Goal: Information Seeking & Learning: Learn about a topic

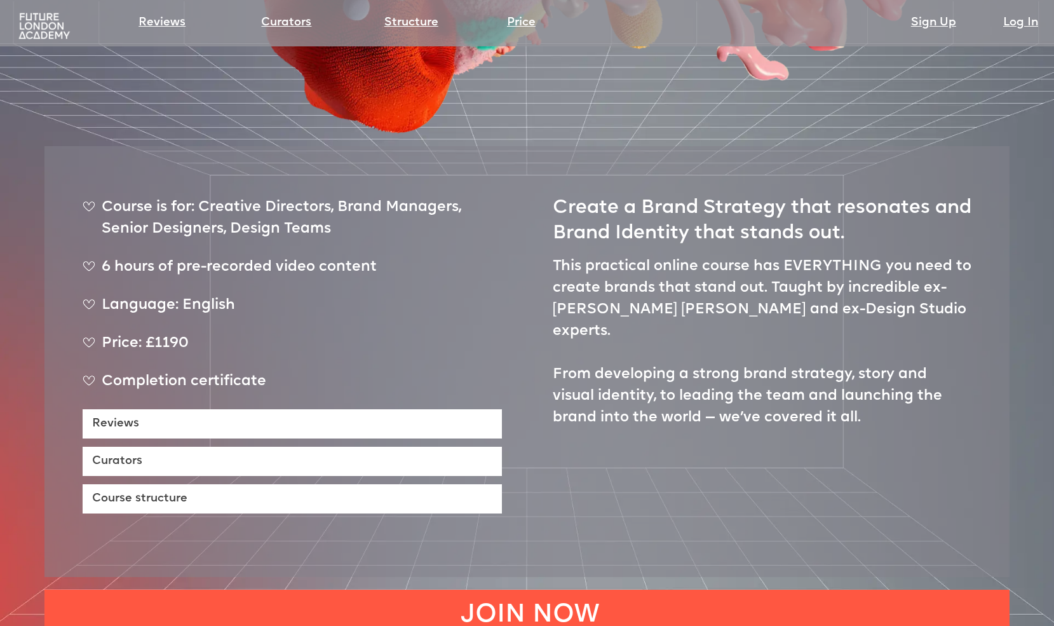
scroll to position [511, 0]
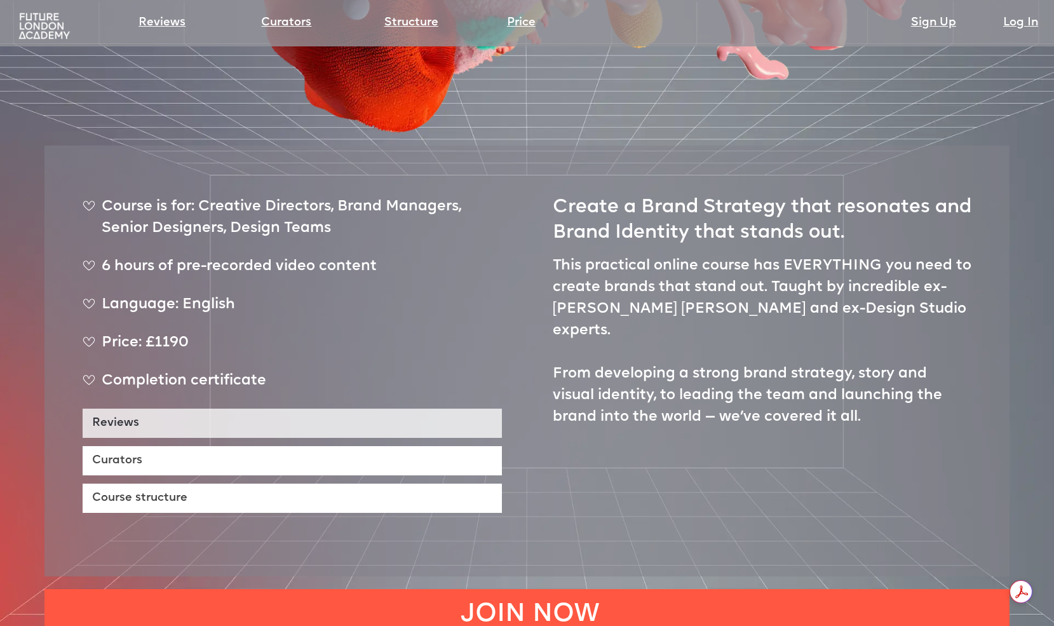
click at [389, 408] on link "Reviews" at bounding box center [292, 422] width 419 height 29
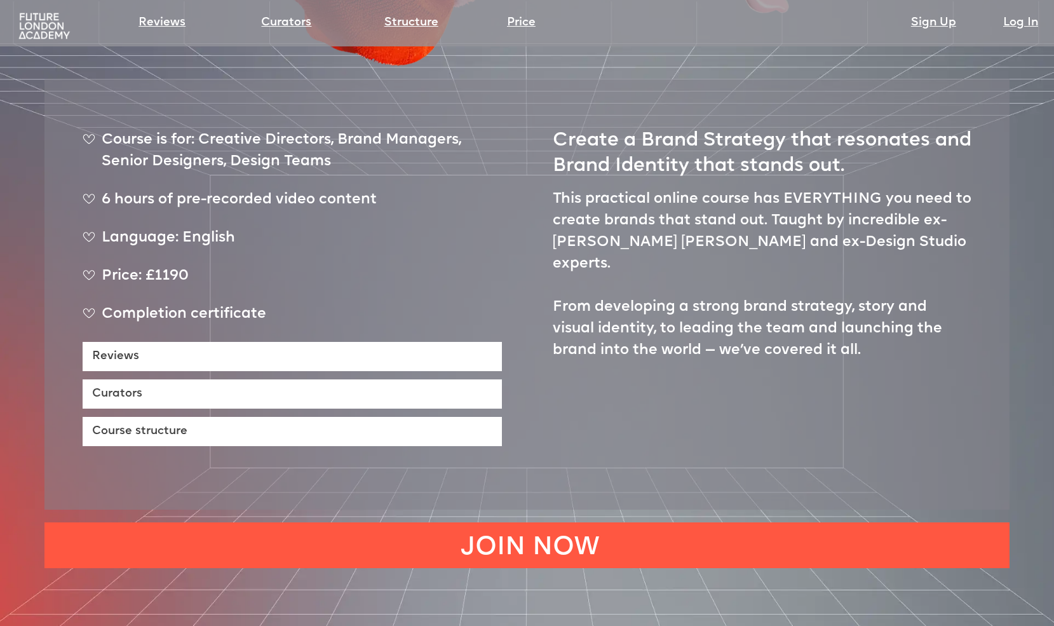
scroll to position [478, 0]
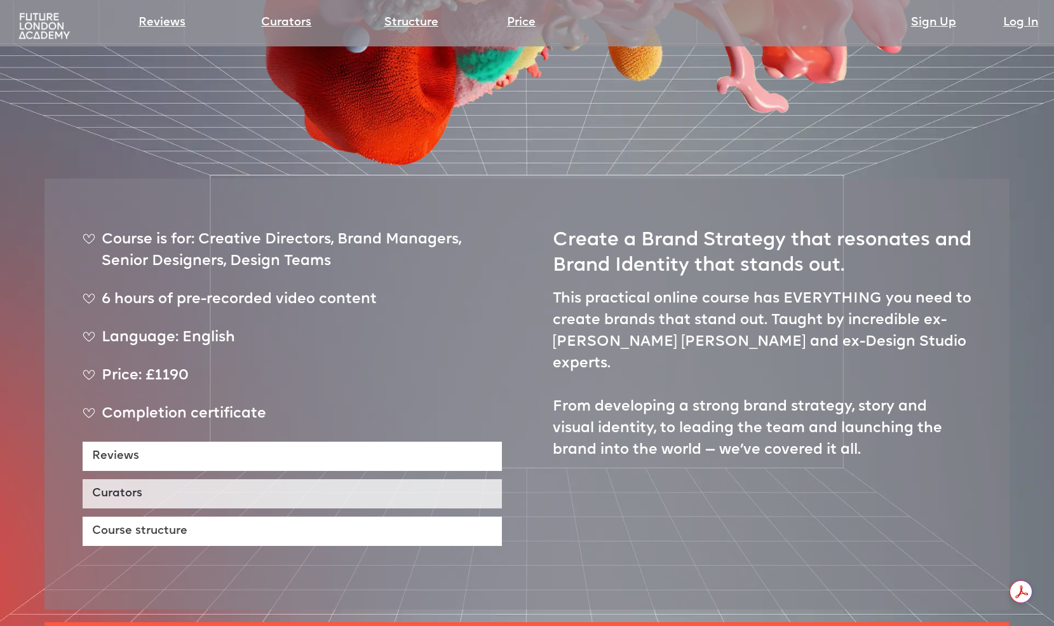
click at [137, 479] on link "Curators" at bounding box center [292, 493] width 419 height 29
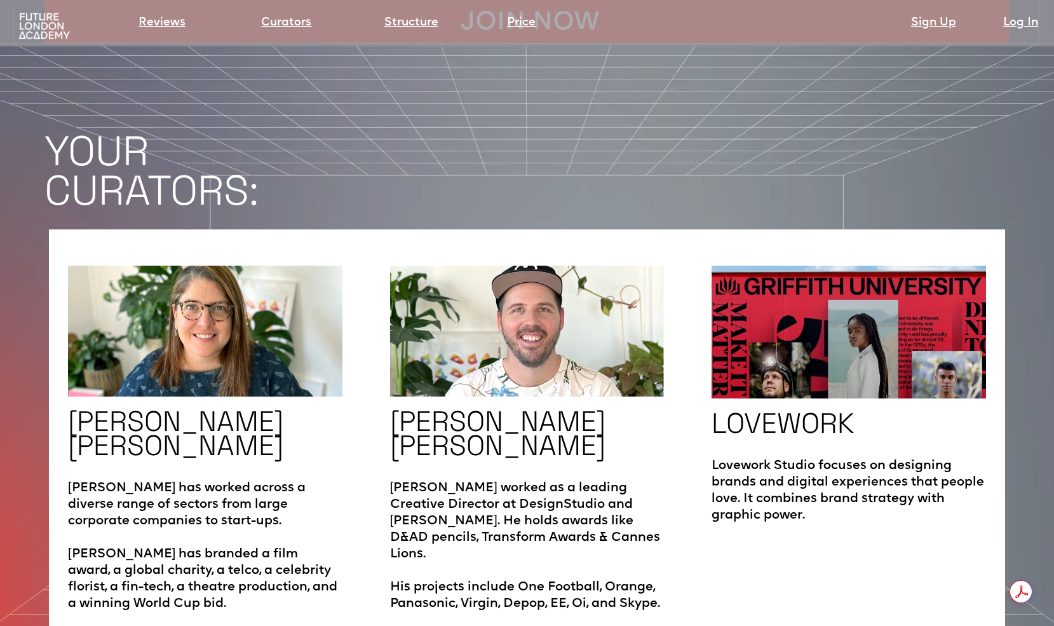
scroll to position [2020, 0]
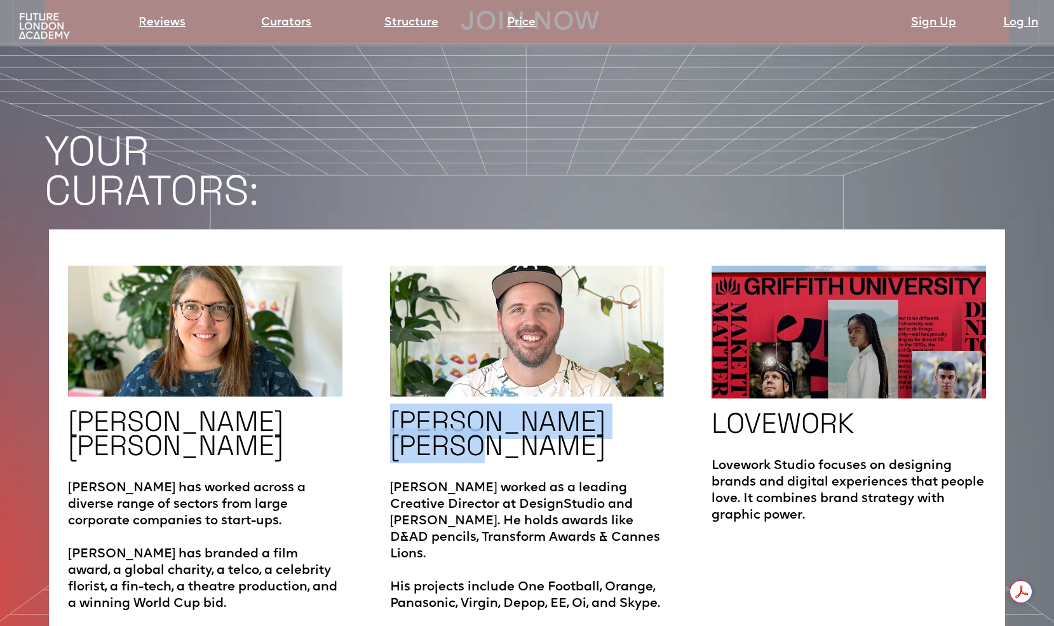
drag, startPoint x: 523, startPoint y: 413, endPoint x: 385, endPoint y: 380, distance: 141.9
click at [385, 380] on div "ROBYN BUTLER Robyn has worked across a diverse range of sectors from large corp…" at bounding box center [527, 430] width 956 height 402
copy h1 "CAMPBELL BUTLER"
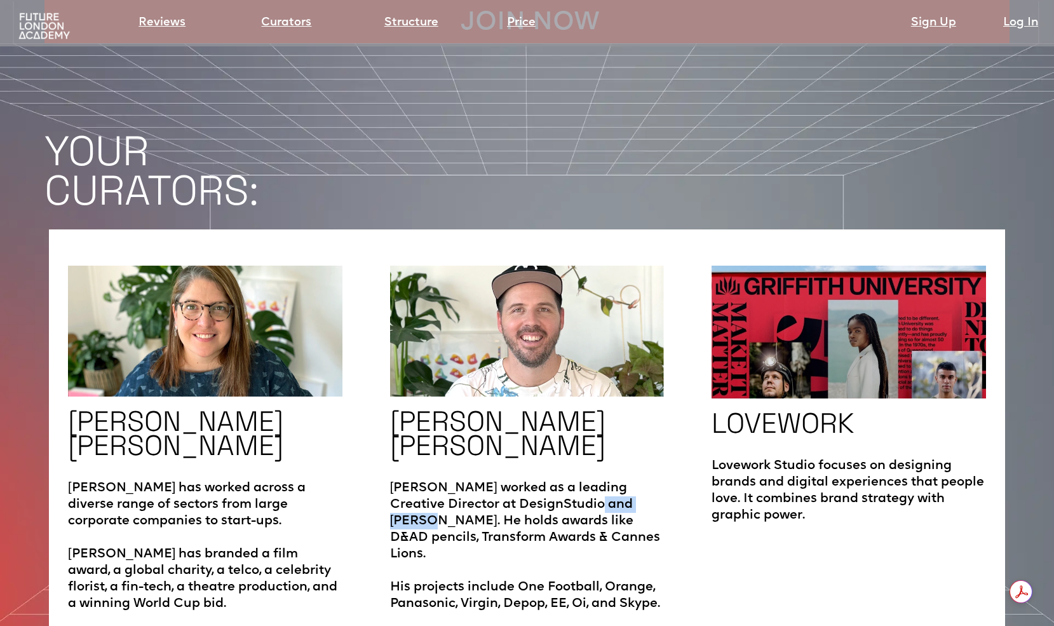
drag, startPoint x: 647, startPoint y: 460, endPoint x: 579, endPoint y: 457, distance: 68.0
click at [579, 467] on p "Campbell worked as a leading Creative Director at DesignStudio and Wolff Olins.…" at bounding box center [527, 539] width 274 height 145
copy p "Wolff Olins"
drag, startPoint x: 525, startPoint y: 476, endPoint x: 558, endPoint y: 471, distance: 33.3
click at [558, 471] on p "Campbell worked as a leading Creative Director at DesignStudio and Wolff Olins.…" at bounding box center [527, 539] width 274 height 145
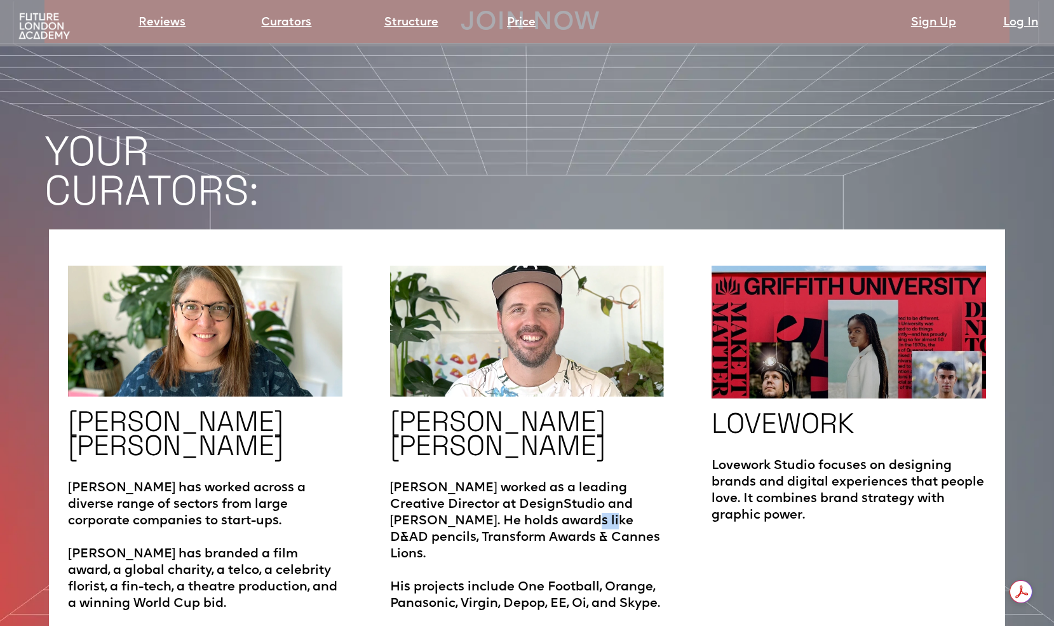
copy p "D&AD"
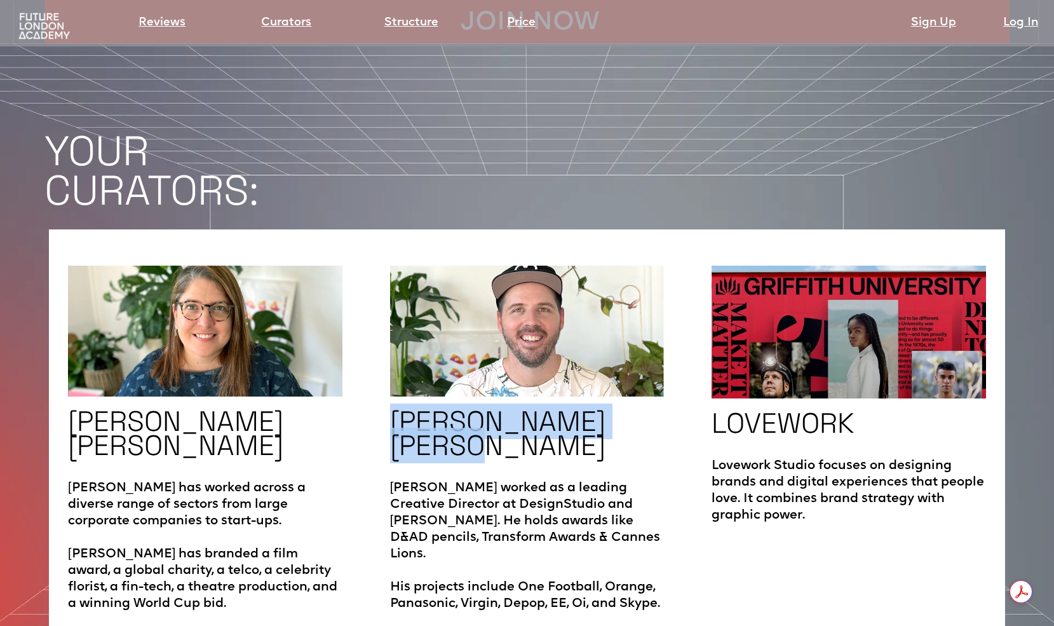
drag, startPoint x: 493, startPoint y: 401, endPoint x: 385, endPoint y: 374, distance: 111.2
click at [385, 374] on div "ROBYN BUTLER Robyn has worked across a diverse range of sectors from large corp…" at bounding box center [527, 430] width 956 height 402
copy h1 "CAMPBELL BUTLER"
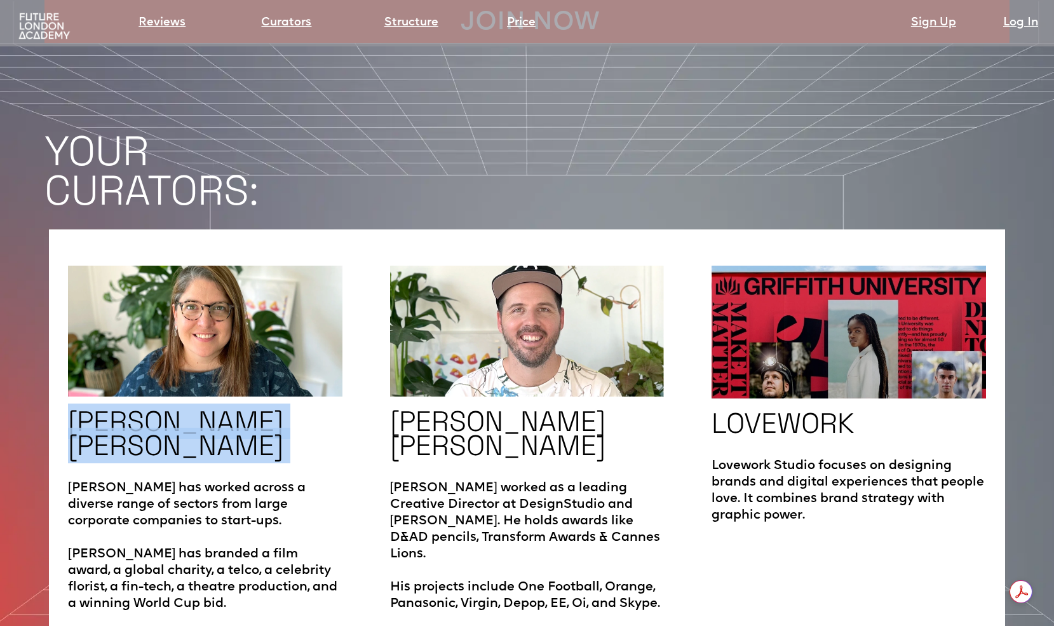
drag, startPoint x: 77, startPoint y: 375, endPoint x: 261, endPoint y: 396, distance: 184.7
click at [261, 396] on div "ROBYN BUTLER Robyn has worked across a diverse range of sectors from large corp…" at bounding box center [205, 438] width 274 height 347
click at [261, 402] on div "ROBYN BUTLER Robyn has worked across a diverse range of sectors from large corp…" at bounding box center [205, 438] width 274 height 347
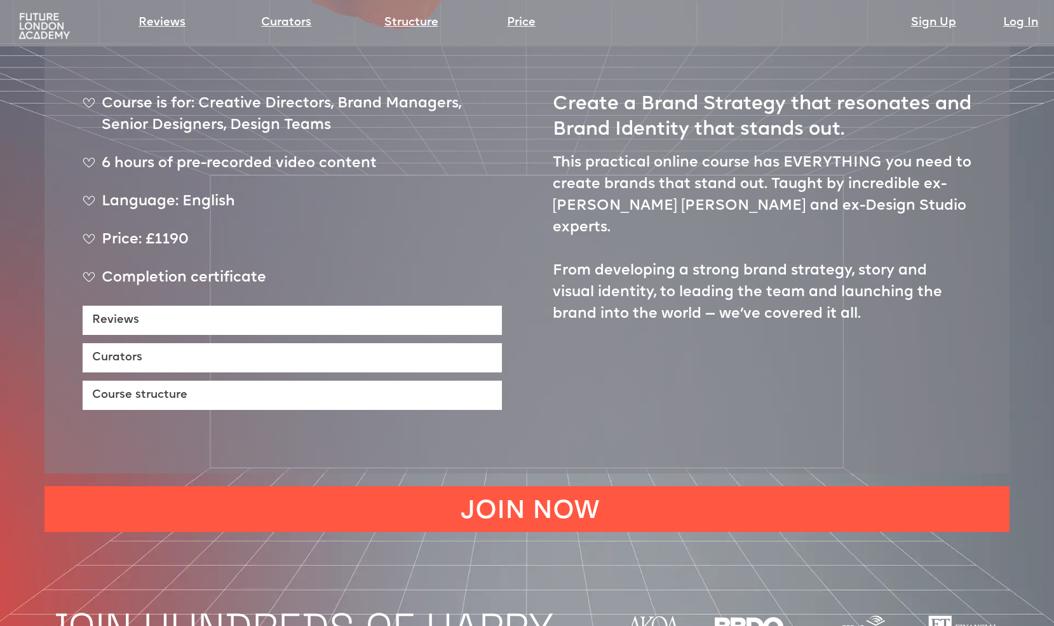
scroll to position [0, 0]
